Goal: Navigation & Orientation: Find specific page/section

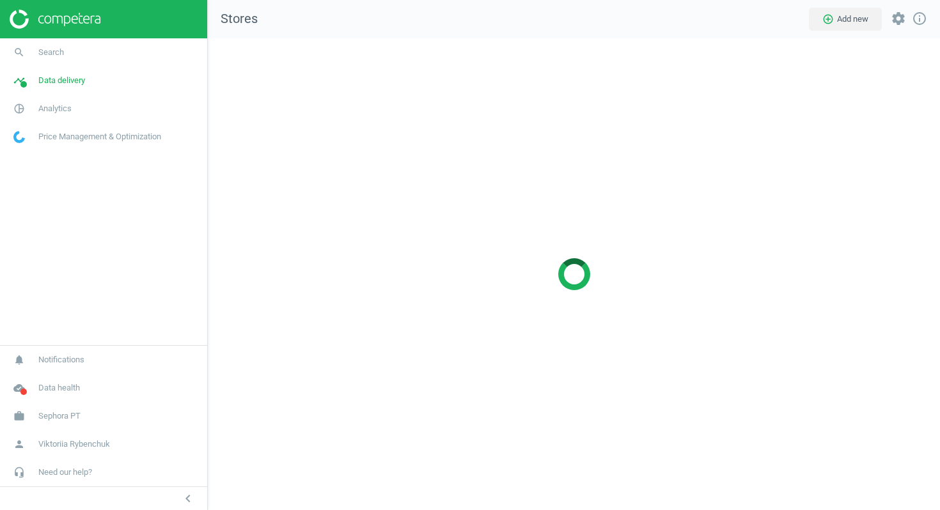
scroll to position [473, 733]
